Goal: Information Seeking & Learning: Learn about a topic

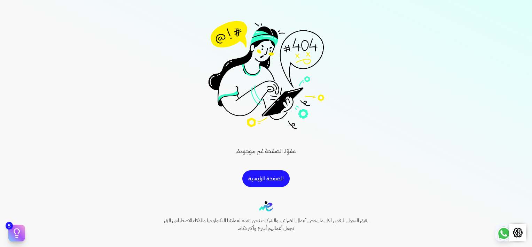
scroll to position [68, 0]
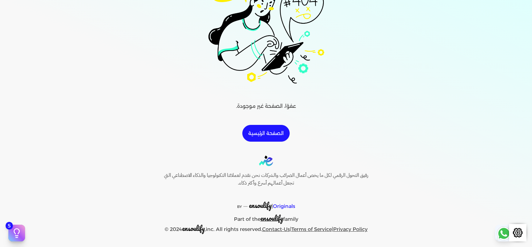
click at [272, 130] on link "الصفحة الرئيسية" at bounding box center [266, 133] width 47 height 17
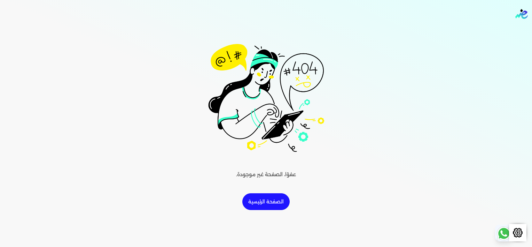
scroll to position [0, 0]
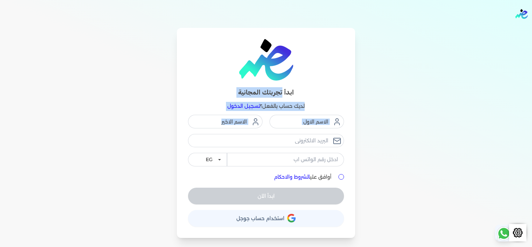
drag, startPoint x: 257, startPoint y: 94, endPoint x: 225, endPoint y: 137, distance: 52.8
click at [225, 137] on div "ابدأ تجربتك المجانية لديك حساب بالفعل؟ تسجيل الدخول EG KSA أوافق علي الشروط وال…" at bounding box center [266, 133] width 178 height 210
click at [459, 131] on div "ابدأ تجربتك المجانية لديك حساب بالفعل؟ تسجيل الدخول EG KSA أوافق علي الشروط وال…" at bounding box center [266, 133] width 446 height 210
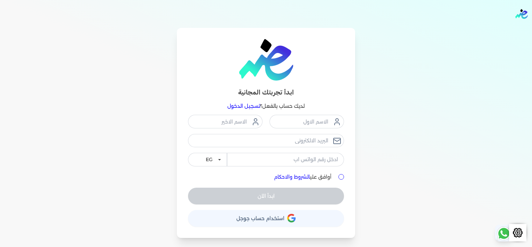
click at [271, 59] on img at bounding box center [266, 59] width 54 height 41
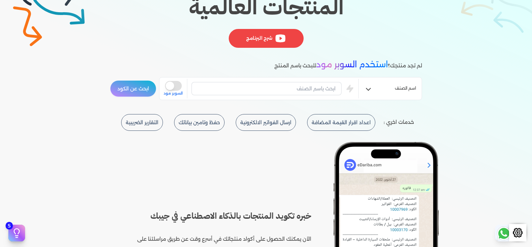
scroll to position [139, 0]
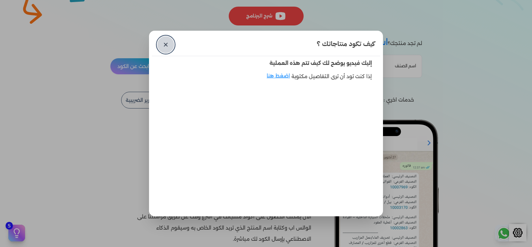
click at [169, 46] on link "✕" at bounding box center [166, 44] width 17 height 17
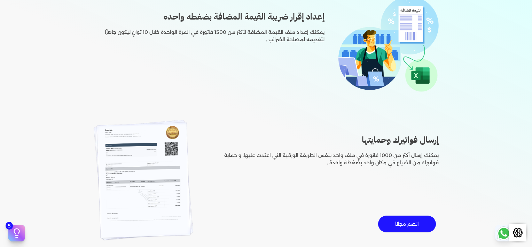
scroll to position [697, 0]
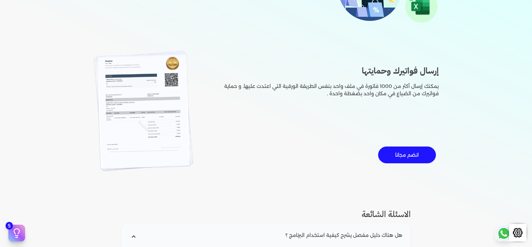
drag, startPoint x: 431, startPoint y: 84, endPoint x: 255, endPoint y: 95, distance: 176.3
drag, startPoint x: 255, startPoint y: 95, endPoint x: 305, endPoint y: 100, distance: 50.1
click at [305, 100] on div "إرسال فواتيرك وحمايتها يمكنك إرسال أكثر من 1000 فاتورة في ملف واحد بنفس الطريقة…" at bounding box center [266, 111] width 357 height 149
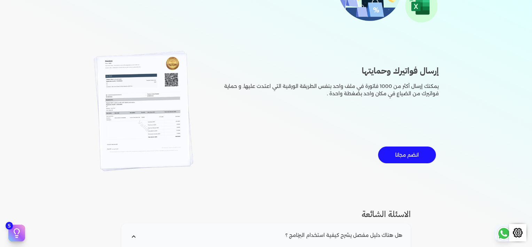
drag, startPoint x: 455, startPoint y: 88, endPoint x: 281, endPoint y: 103, distance: 174.9
click at [281, 103] on div "خدمات اخري : اعداد اقرار القيمة المضافة ارسال الفواتير الالكترونية حفظ وتامين ب…" at bounding box center [266, 30] width 532 height 993
click at [281, 103] on div "إرسال فواتيرك وحمايتها يمكنك إرسال أكثر من 1000 فاتورة في ملف واحد بنفس الطريقة…" at bounding box center [266, 111] width 357 height 149
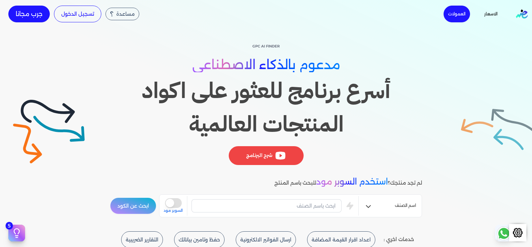
scroll to position [105, 0]
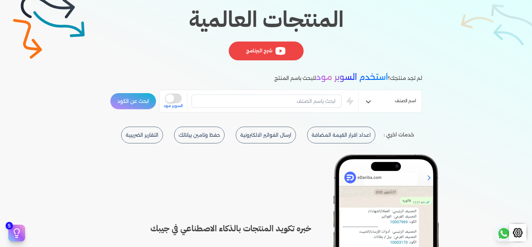
click at [296, 137] on button "اعداد اقرار القيمة المضافة" at bounding box center [266, 134] width 60 height 17
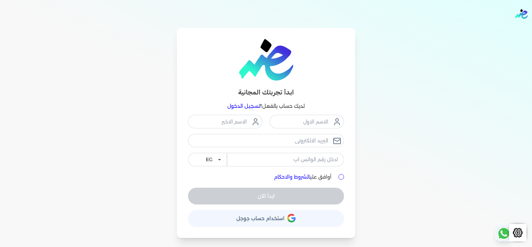
click at [286, 61] on img at bounding box center [266, 59] width 54 height 41
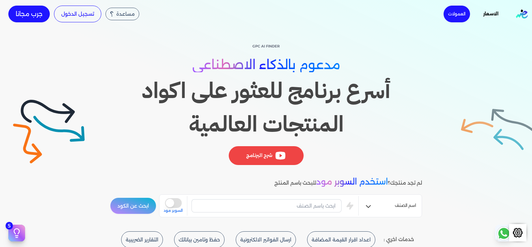
click at [493, 10] on link "الاسعار" at bounding box center [491, 13] width 35 height 9
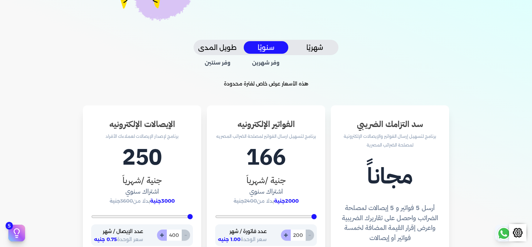
scroll to position [139, 0]
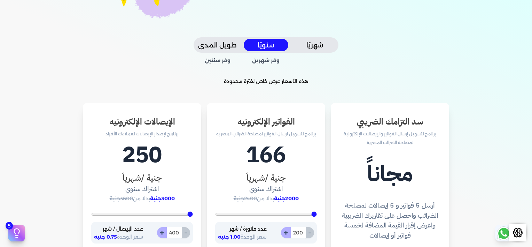
click at [318, 41] on button "شهريًا" at bounding box center [315, 45] width 45 height 13
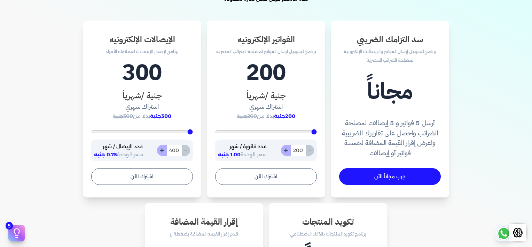
scroll to position [244, 0]
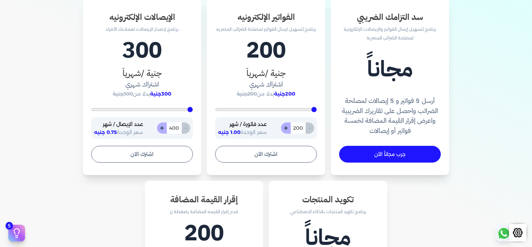
click at [286, 128] on button "+" at bounding box center [286, 127] width 10 height 11
type input "201"
click at [286, 128] on button "+" at bounding box center [286, 127] width 10 height 11
type input "202"
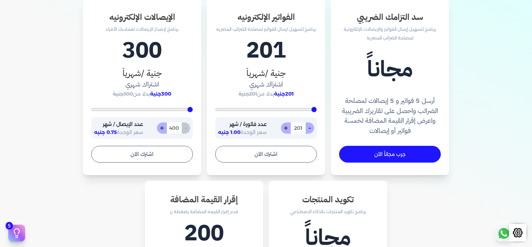
type input "202"
click at [286, 128] on button "+" at bounding box center [286, 127] width 10 height 11
type input "203"
click at [286, 128] on button "+" at bounding box center [286, 127] width 10 height 11
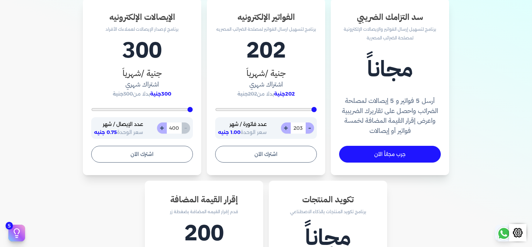
type input "204"
click at [286, 128] on button "+" at bounding box center [286, 127] width 10 height 11
type input "205"
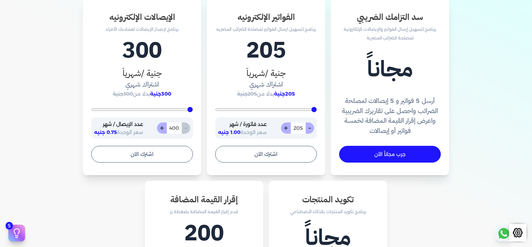
click at [286, 128] on button "+" at bounding box center [286, 127] width 10 height 11
type input "206"
click at [286, 128] on button "+" at bounding box center [286, 127] width 10 height 11
type input "207"
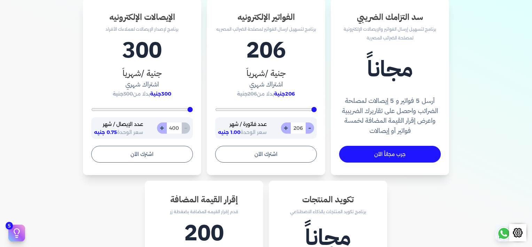
type input "207"
click at [286, 128] on button "+" at bounding box center [286, 127] width 10 height 11
type input "208"
click at [286, 128] on button "+" at bounding box center [286, 127] width 10 height 11
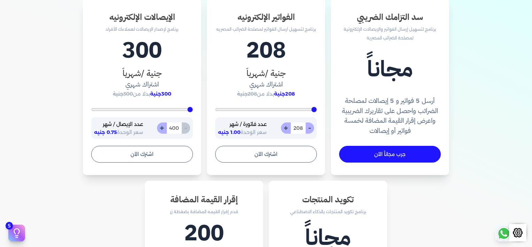
type input "209"
click at [286, 128] on button "+" at bounding box center [286, 127] width 10 height 11
type input "210"
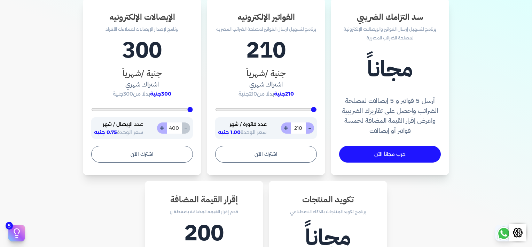
click at [294, 126] on input "210" at bounding box center [298, 127] width 15 height 11
click at [298, 130] on input "210" at bounding box center [298, 127] width 15 height 11
type input "200"
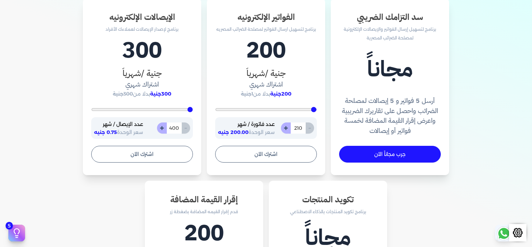
type input "1"
type input "200"
type input "10"
type input "200"
type input "100"
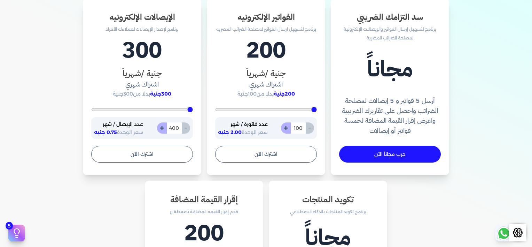
type input "1000"
click at [300, 132] on input "1000" at bounding box center [298, 127] width 15 height 11
type input "200"
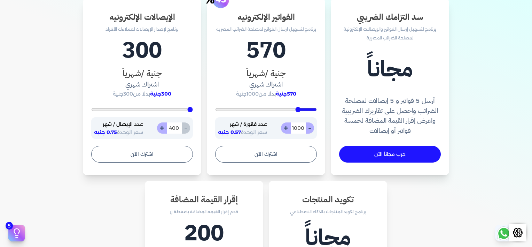
type input "5"
type input "200"
type input "50"
type input "500"
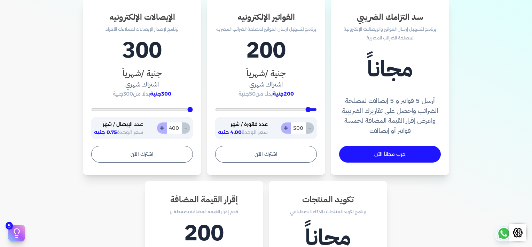
type input "5000"
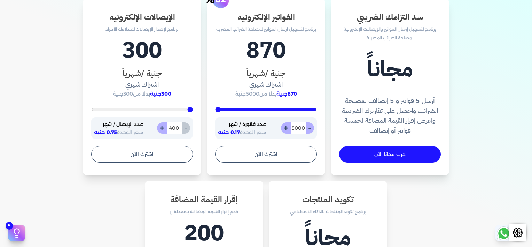
type input "5000"
type input "50000"
type input "5000"
type input "500000"
type input "5000"
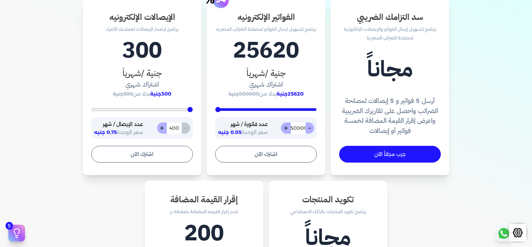
type input "5000000"
type input "5000"
type input "50000000"
type input "5000"
type input "500000000"
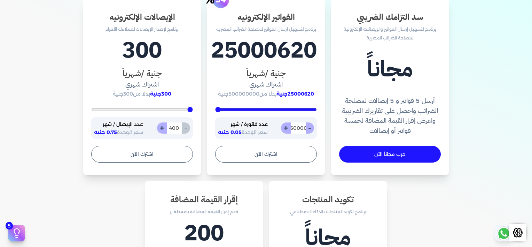
type input "5000"
type input "5000000000"
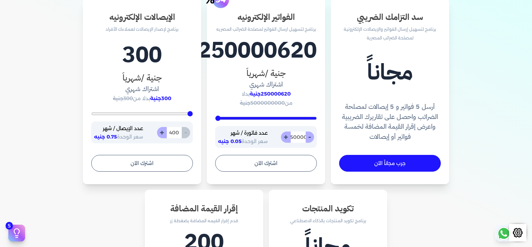
type input "5000"
type input "50000000000"
type input "5000"
type input "500000000000"
type input "5000"
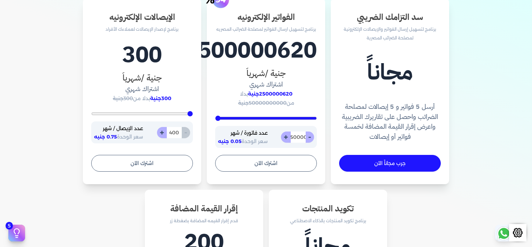
type input "5000000000000"
type input "5000"
type input "500000000000"
type input "5000"
type input "50000000000"
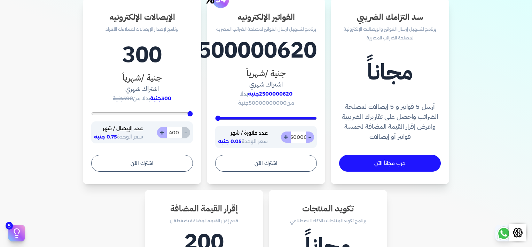
type input "5000"
type input "5000000000"
type input "5000"
type input "500000000"
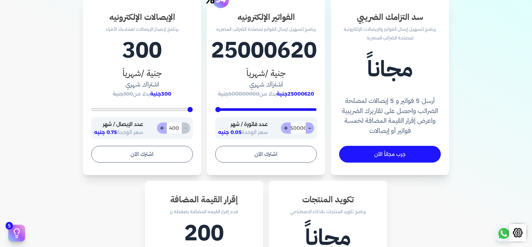
type input "5000"
type input "50000000"
type input "5000"
type input "5000000"
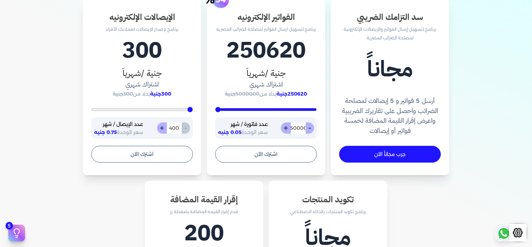
type input "5000"
type input "500000"
type input "5000"
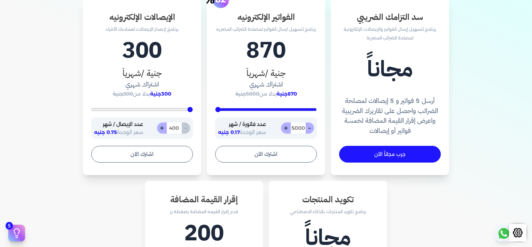
scroll to position [0, 0]
type input "500"
type input "200"
type input "50"
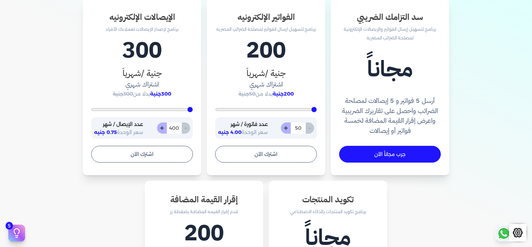
type input "200"
type input "5"
type input "2600"
click at [292, 125] on div "- +" at bounding box center [297, 127] width 33 height 11
click at [294, 125] on input "number" at bounding box center [298, 127] width 15 height 11
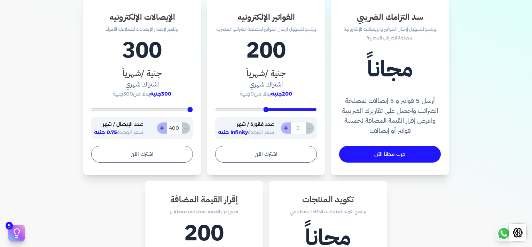
click at [294, 125] on input "number" at bounding box center [298, 127] width 15 height 11
type input "200"
type input "1"
type input "200"
type input "10"
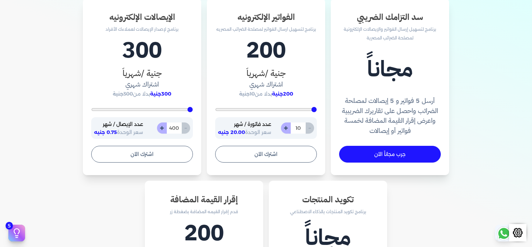
type input "200"
type input "100"
type input "1000"
type input "944"
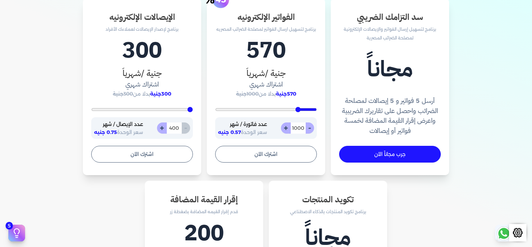
type input "944"
type input "986"
type input "1042"
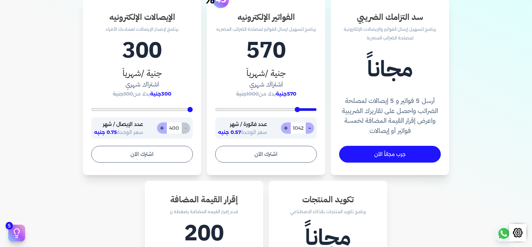
type input "1111"
type input "1250"
type input "1306"
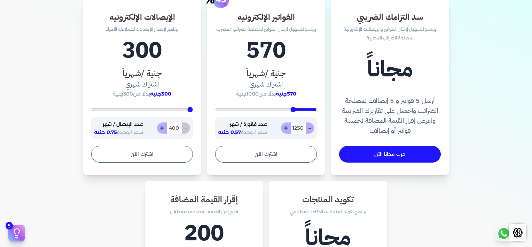
type input "1306"
type input "1403"
type input "1431"
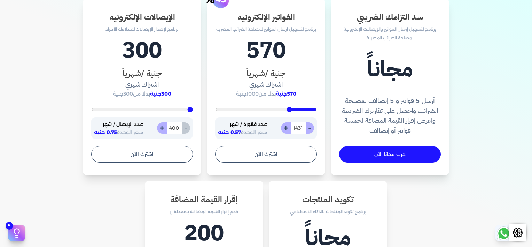
type input "1459"
type input "1501"
type input "1543"
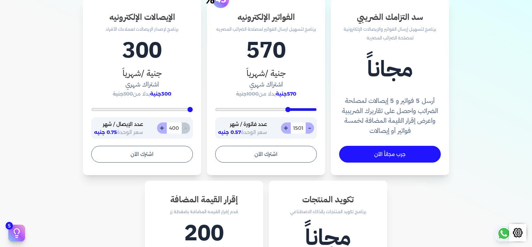
type input "1543"
type input "1570"
type input "1654"
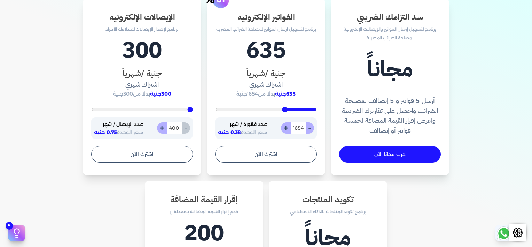
type input "1696"
type input "1765"
type input "1807"
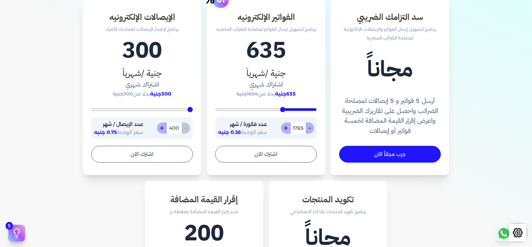
type input "1807"
type input "1877"
type input "2002"
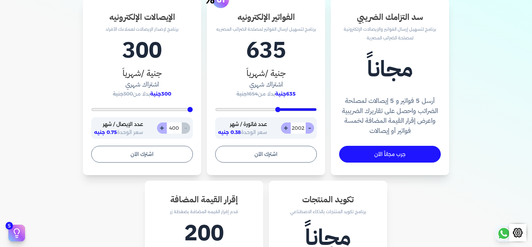
type input "2057"
type input "2099"
type input "2169"
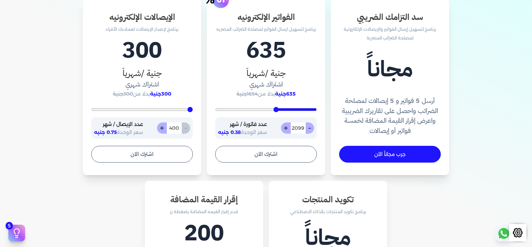
type input "2169"
type input "2210"
type input "2266"
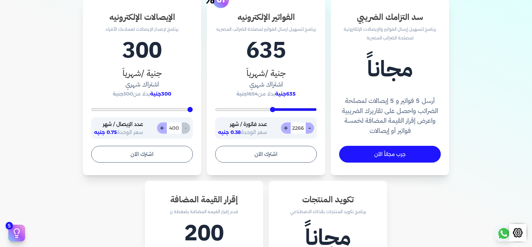
type input "2280"
type input "2336"
type input "2350"
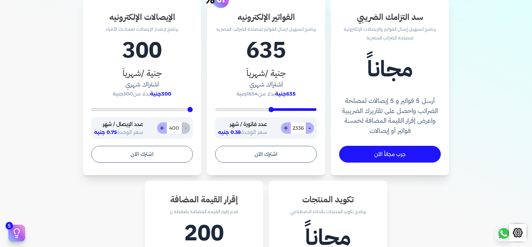
type input "2350"
type input "2377"
type input "2447"
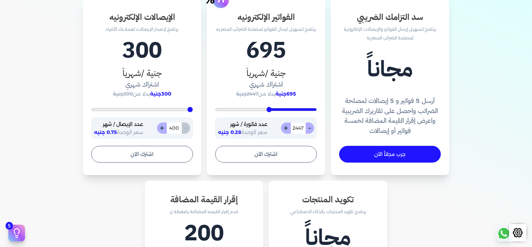
type input "2489"
type input "2544"
type input "2558"
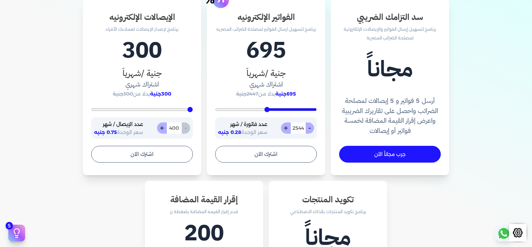
type input "2558"
type input "2572"
type input "2586"
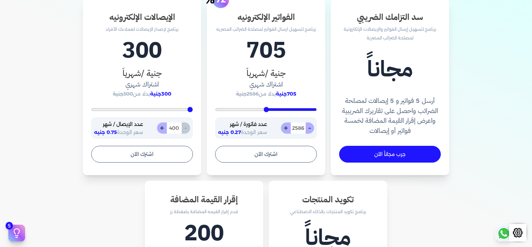
type input "2614"
type input "2642"
type input "2809"
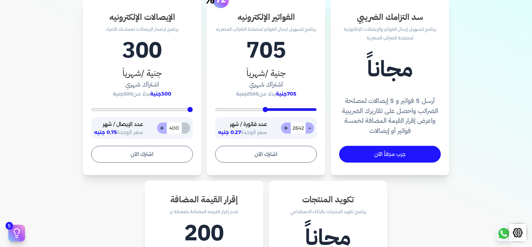
type input "2809"
type input "2892"
type input "3031"
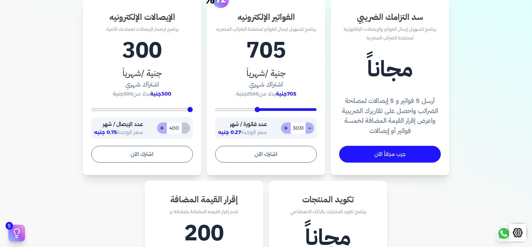
type input "3059"
type input "3073"
type input "3115"
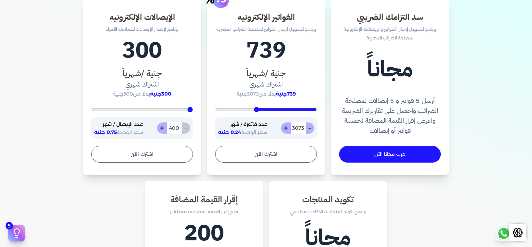
type input "3115"
type input "3143"
type input "3184"
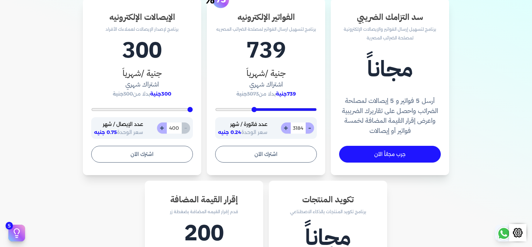
type input "3240"
type input "3282"
type input "3351"
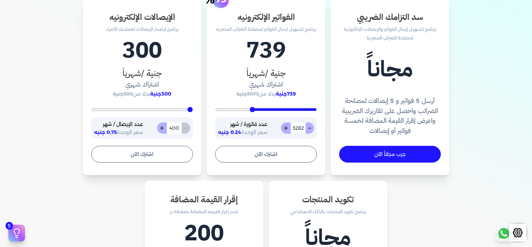
type input "3351"
type input "3379"
type input "3407"
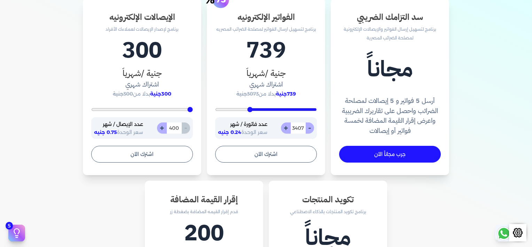
type input "3435"
type input "3477"
type input "3518"
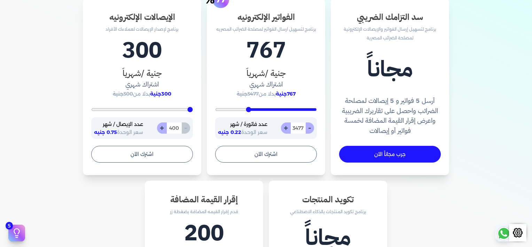
type input "3518"
type input "3574"
type input "3588"
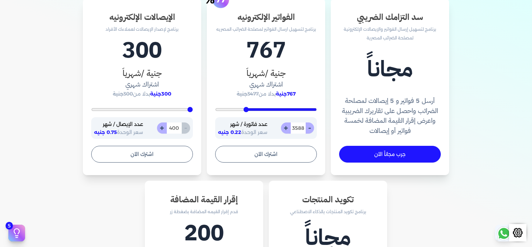
type input "3657"
type input "3671"
type input "3713"
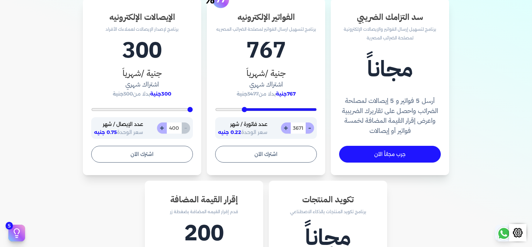
type input "3713"
type input "3727"
drag, startPoint x: 301, startPoint y: 110, endPoint x: 213, endPoint y: 117, distance: 88.8
click at [215, 111] on input "range" at bounding box center [266, 109] width 102 height 3
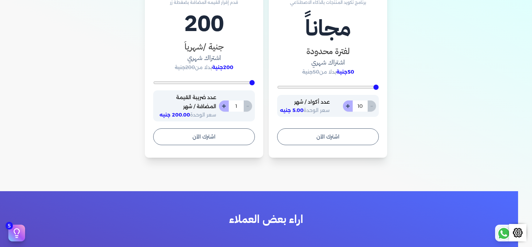
scroll to position [418, 0]
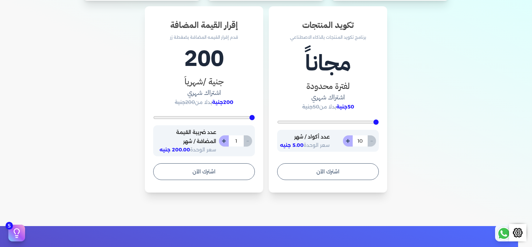
drag, startPoint x: 376, startPoint y: 122, endPoint x: 471, endPoint y: 121, distance: 94.8
click at [379, 121] on input "range" at bounding box center [328, 122] width 102 height 3
click at [254, 119] on input "range" at bounding box center [204, 117] width 102 height 3
click at [226, 139] on button "+" at bounding box center [224, 140] width 10 height 11
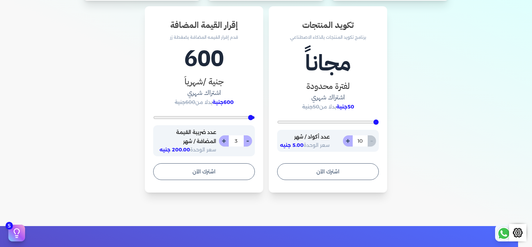
click at [226, 139] on button "+" at bounding box center [224, 140] width 10 height 11
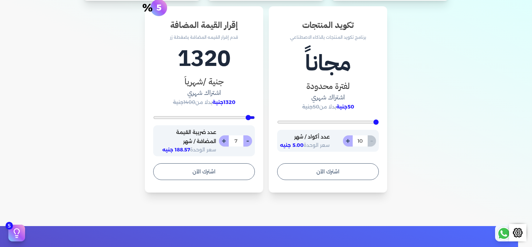
click at [248, 141] on button "-" at bounding box center [248, 140] width 9 height 11
click at [225, 142] on button "+" at bounding box center [224, 140] width 10 height 11
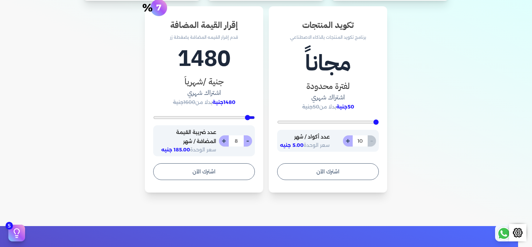
click at [225, 142] on button "+" at bounding box center [224, 140] width 10 height 11
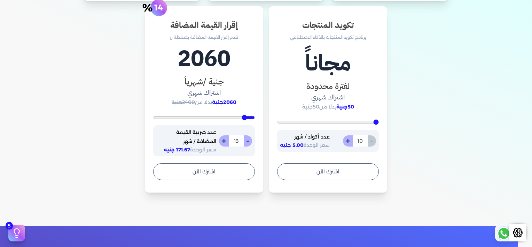
click at [225, 142] on button "+" at bounding box center [224, 140] width 10 height 11
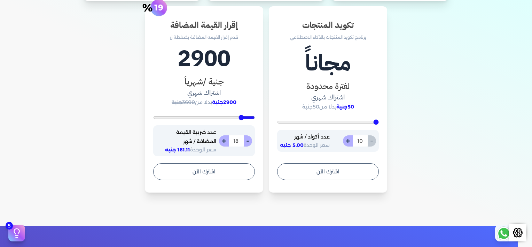
click at [225, 142] on button "+" at bounding box center [224, 140] width 10 height 11
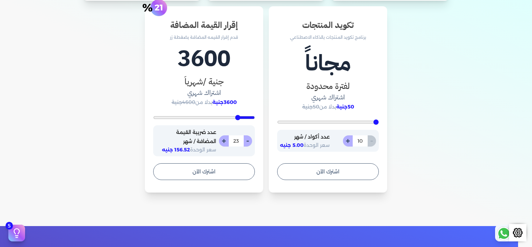
click at [225, 142] on button "+" at bounding box center [224, 140] width 10 height 11
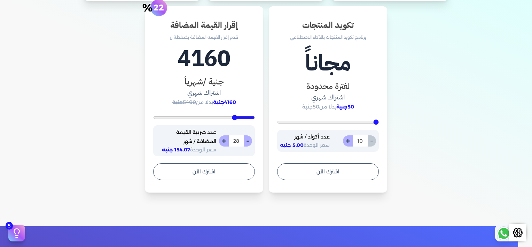
click at [225, 142] on button "+" at bounding box center [224, 140] width 10 height 11
click at [238, 138] on input "30" at bounding box center [236, 140] width 15 height 11
click at [193, 150] on span "سعر الوحدة 147.60 جنيه" at bounding box center [189, 149] width 54 height 6
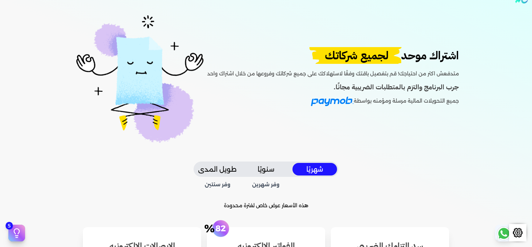
scroll to position [0, 0]
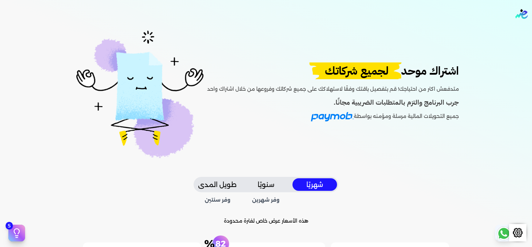
click at [270, 181] on button "سنويًا" at bounding box center [266, 184] width 45 height 13
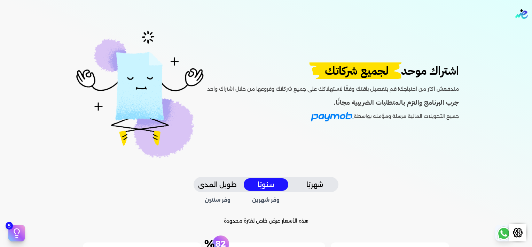
click at [219, 181] on button "طويل المدى" at bounding box center [217, 184] width 45 height 13
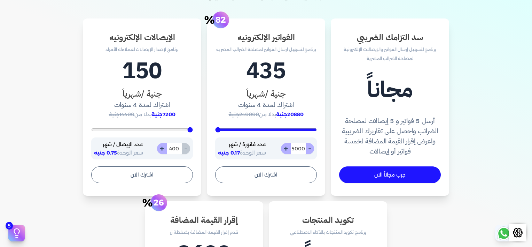
scroll to position [244, 0]
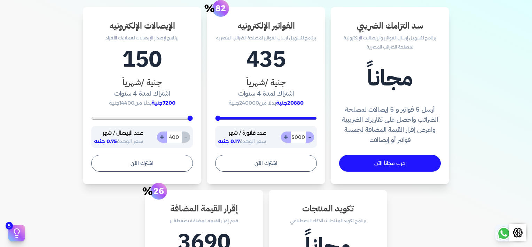
click at [300, 132] on input "5000" at bounding box center [298, 136] width 15 height 11
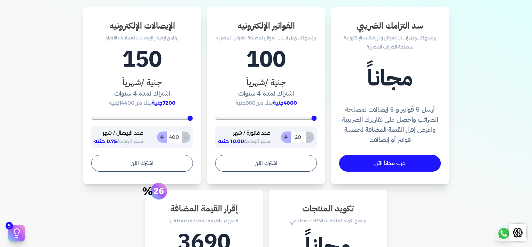
click at [179, 138] on input "400" at bounding box center [174, 136] width 15 height 11
click at [46, 125] on div "اشتراك موحد لجميع شركاتك متدفعش اكتر من احتياجك! قم بتفصيل باقتك وفقًا لاستهلاك…" at bounding box center [266, 88] width 446 height 608
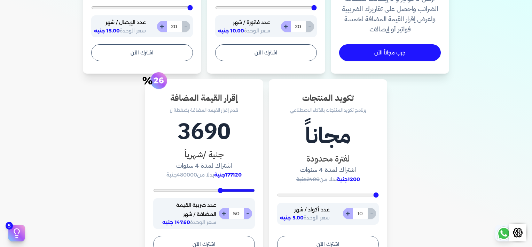
scroll to position [383, 0]
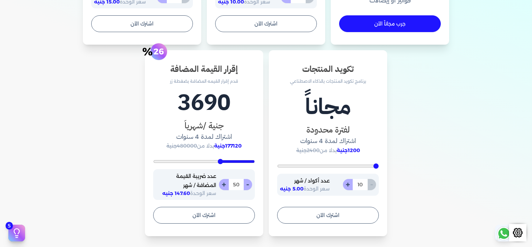
click at [237, 183] on input "50" at bounding box center [236, 184] width 15 height 11
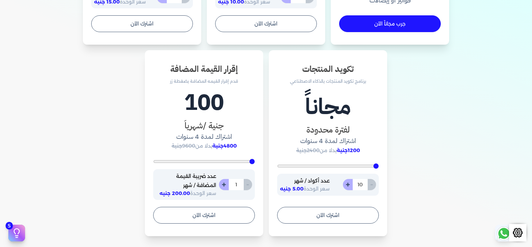
click at [102, 133] on div "سد التزامك الضريبي برنامج لتسهيل إرسال الفواتير والإيصالات الإلكترونية لمصلحة ا…" at bounding box center [266, 52] width 435 height 368
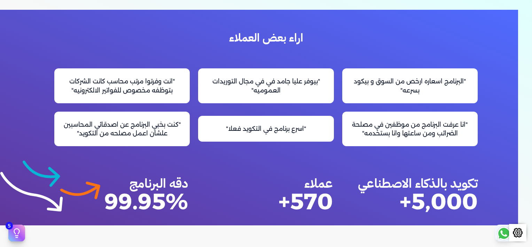
scroll to position [627, 0]
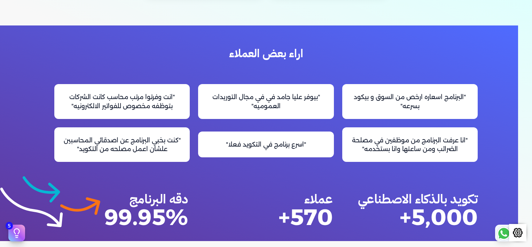
drag, startPoint x: 291, startPoint y: 97, endPoint x: 229, endPoint y: 113, distance: 64.6
click at [190, 113] on p ""بيوفر عليا جامد في في مجال التوريدات العموميه"" at bounding box center [122, 101] width 136 height 34
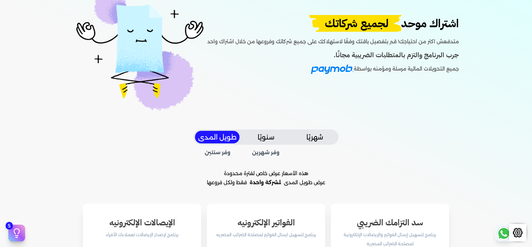
scroll to position [0, 0]
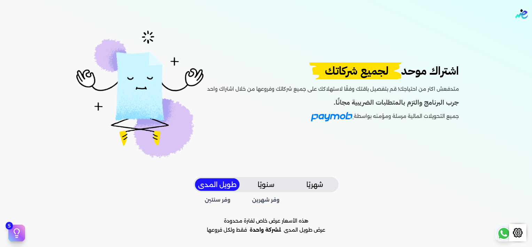
click at [255, 37] on div "اشتراك موحد لجميع شركاتك متدفعش اكتر من احتياجك! قم بتفصيل باقتك وفقًا لاستهلاك…" at bounding box center [266, 102] width 435 height 149
click at [523, 11] on img "Global" at bounding box center [522, 14] width 13 height 10
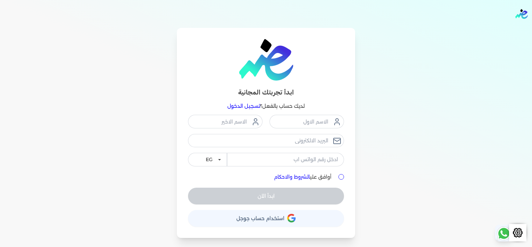
click at [473, 177] on div "ابدأ تجربتك المجانية لديك حساب بالفعل؟ تسجيل الدخول EG KSA أوافق علي الشروط وال…" at bounding box center [266, 133] width 446 height 210
click at [400, 196] on div "ابدأ تجربتك المجانية لديك حساب بالفعل؟ تسجيل الدخول EG KSA أوافق علي الشروط وال…" at bounding box center [266, 133] width 446 height 210
click at [356, 8] on nav "Toggle Navigation الاسعار العمولات مساعدة خدمة العملاء دليل المستخدم تسجيل الدخ…" at bounding box center [266, 14] width 532 height 28
click at [277, 58] on img at bounding box center [266, 59] width 54 height 41
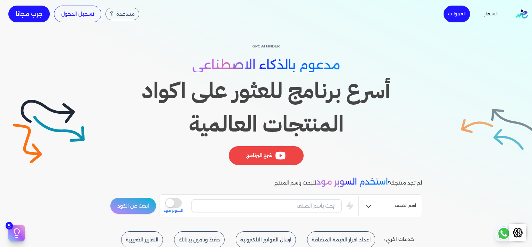
click at [273, 61] on span "مدعوم بالذكاء الاصطناعي" at bounding box center [266, 64] width 148 height 15
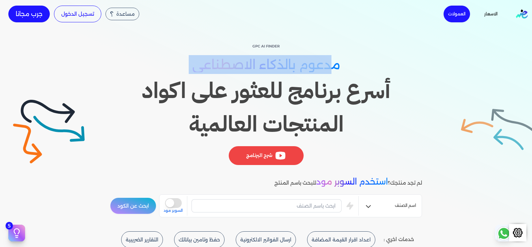
click at [273, 61] on span "مدعوم بالذكاء الاصطناعي" at bounding box center [266, 64] width 148 height 15
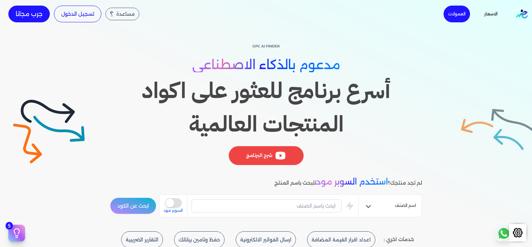
click at [302, 123] on h1 "أسرع برنامج للعثور على اكواد المنتجات العالمية" at bounding box center [266, 107] width 312 height 67
click at [276, 128] on h1 "أسرع برنامج للعثور على اكواد المنتجات العالمية" at bounding box center [266, 107] width 312 height 67
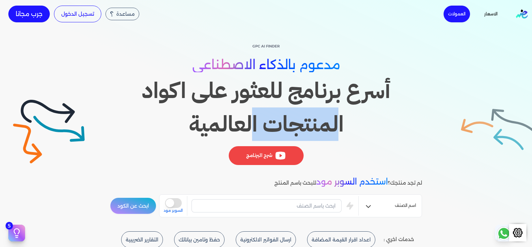
click at [276, 128] on h1 "أسرع برنامج للعثور على اكواد المنتجات العالمية" at bounding box center [266, 107] width 312 height 67
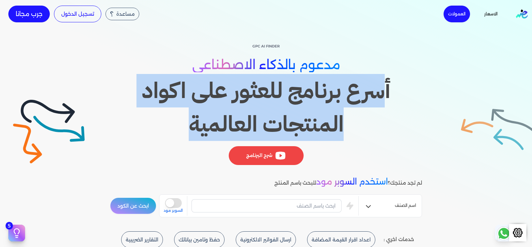
click at [276, 128] on h1 "أسرع برنامج للعثور على اكواد المنتجات العالمية" at bounding box center [266, 107] width 312 height 67
click at [216, 132] on h1 "أسرع برنامج للعثور على اكواد المنتجات العالمية" at bounding box center [266, 107] width 312 height 67
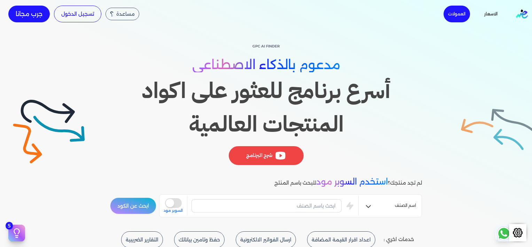
click at [210, 132] on h1 "أسرع برنامج للعثور على اكواد المنتجات العالمية" at bounding box center [266, 107] width 312 height 67
drag, startPoint x: 193, startPoint y: 128, endPoint x: 363, endPoint y: 36, distance: 193.5
click at [363, 36] on div "GPC AI Finder مدعوم بالذكاء الاصطناعي أسرع برنامج للعثور على اكواد المنتجات الع…" at bounding box center [266, 129] width 532 height 203
drag, startPoint x: 363, startPoint y: 36, endPoint x: 327, endPoint y: 63, distance: 44.8
click at [327, 63] on span "مدعوم بالذكاء الاصطناعي" at bounding box center [266, 64] width 148 height 15
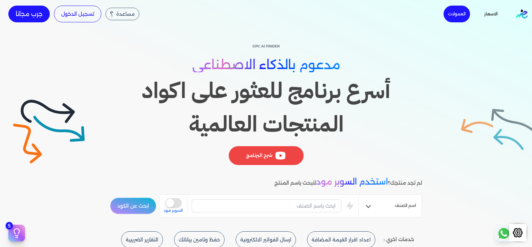
click at [335, 54] on div "GPC AI Finder مدعوم بالذكاء الاصطناعي أسرع برنامج للعثور على اكواد المنتجات الع…" at bounding box center [266, 106] width 312 height 128
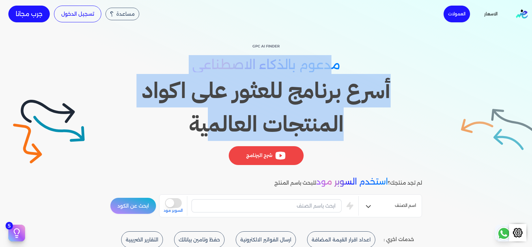
drag, startPoint x: 343, startPoint y: 59, endPoint x: 217, endPoint y: 138, distance: 148.7
click at [217, 138] on div "GPC AI Finder مدعوم بالذكاء الاصطناعي أسرع برنامج للعثور على اكواد المنتجات الع…" at bounding box center [266, 106] width 312 height 128
click at [217, 138] on h1 "أسرع برنامج للعثور على اكواد المنتجات العالمية" at bounding box center [266, 107] width 312 height 67
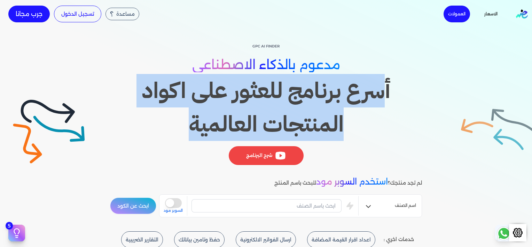
click at [217, 138] on h1 "أسرع برنامج للعثور على اكواد المنتجات العالمية" at bounding box center [266, 107] width 312 height 67
click at [312, 102] on h1 "أسرع برنامج للعثور على اكواد المنتجات العالمية" at bounding box center [266, 107] width 312 height 67
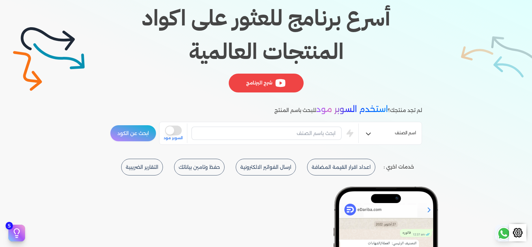
scroll to position [70, 0]
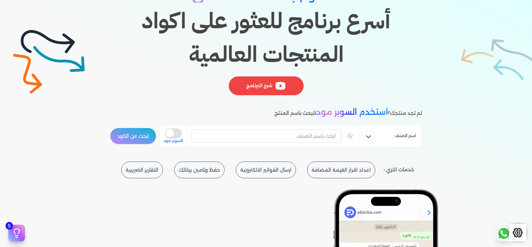
click at [364, 132] on button "اسم الصنف" at bounding box center [390, 137] width 63 height 14
click at [145, 167] on button "التقارير الضريبية" at bounding box center [142, 169] width 42 height 17
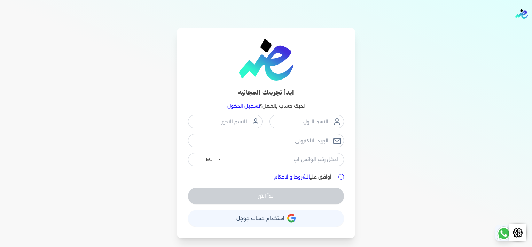
click at [170, 72] on div "ابدأ تجربتك المجانية لديك حساب بالفعل؟ تسجيل الدخول EG KSA أوافق علي الشروط وال…" at bounding box center [266, 133] width 446 height 210
